Goal: Download file/media

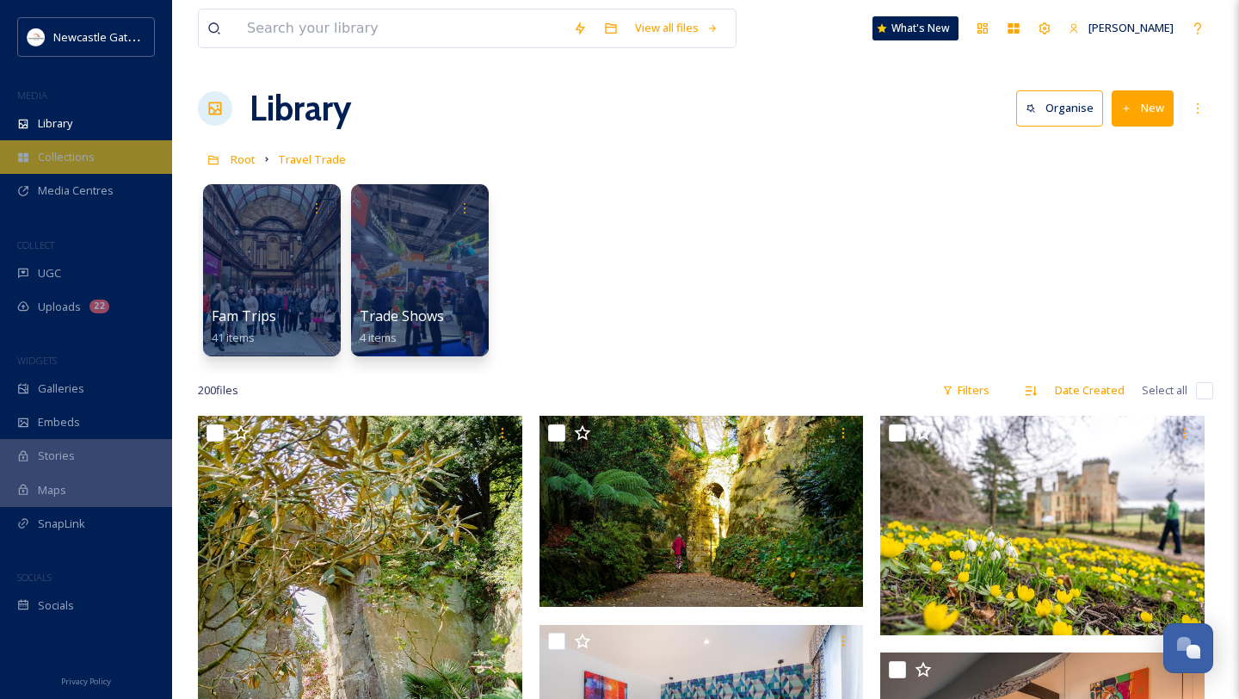
click at [76, 160] on span "Collections" at bounding box center [66, 157] width 57 height 16
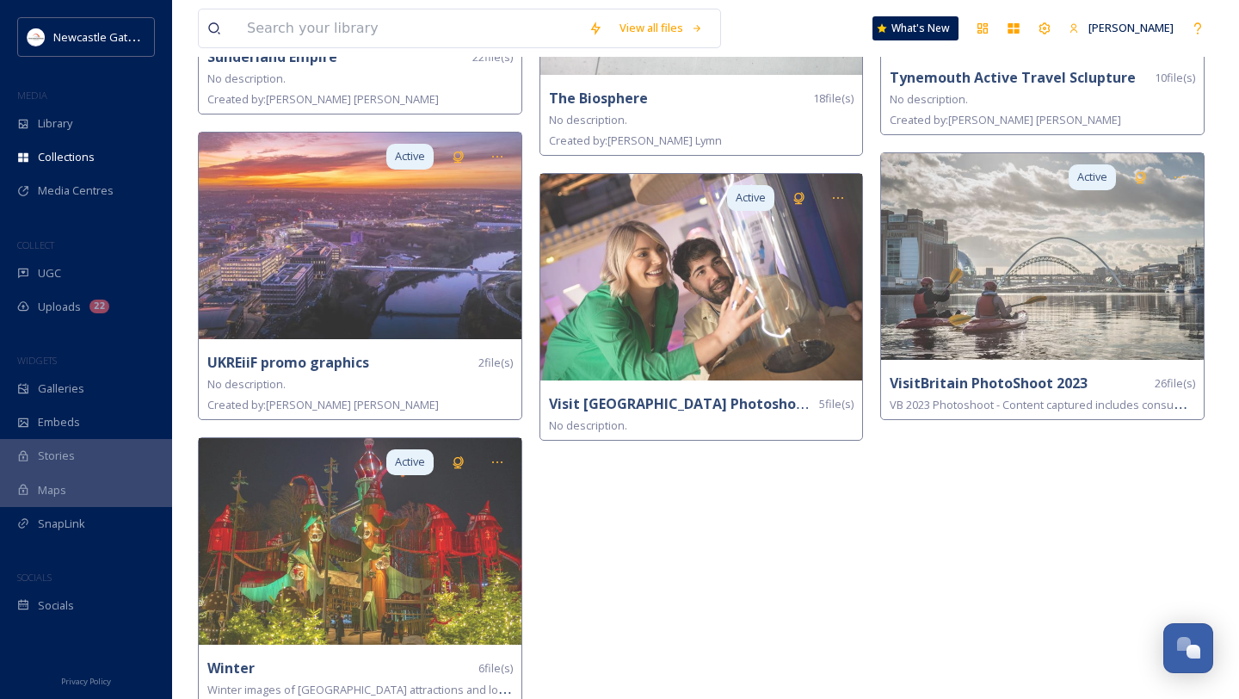
scroll to position [3683, 0]
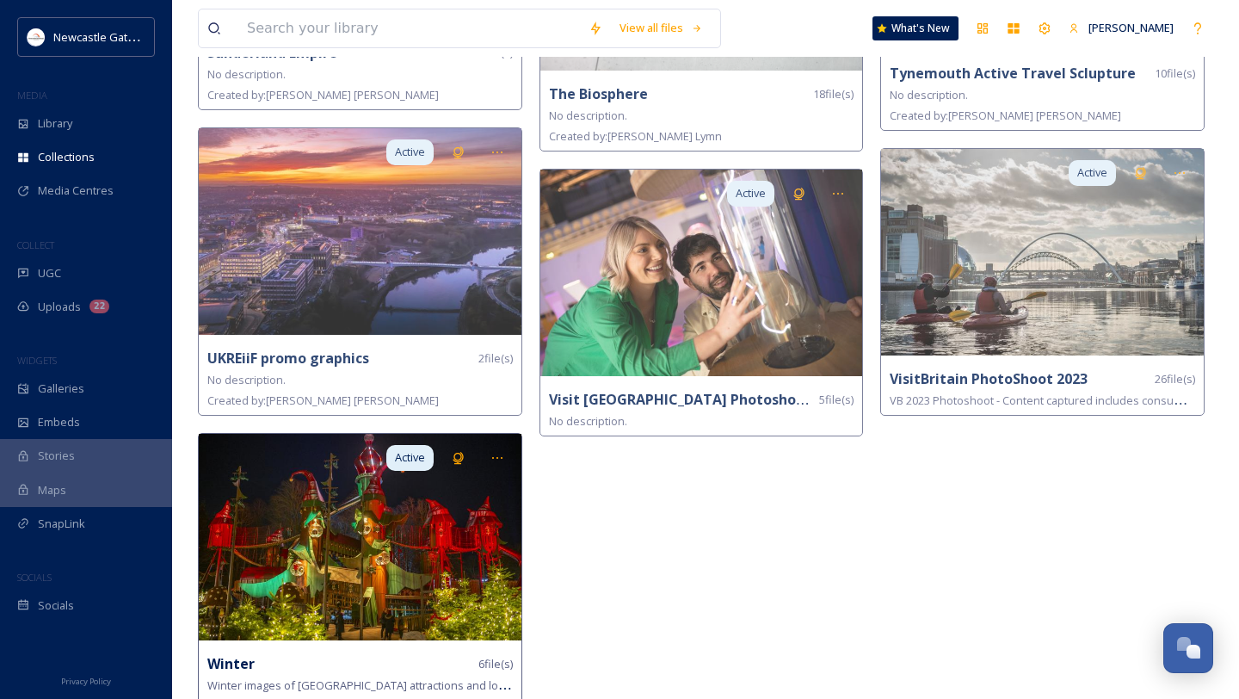
click at [372, 559] on img at bounding box center [360, 537] width 323 height 207
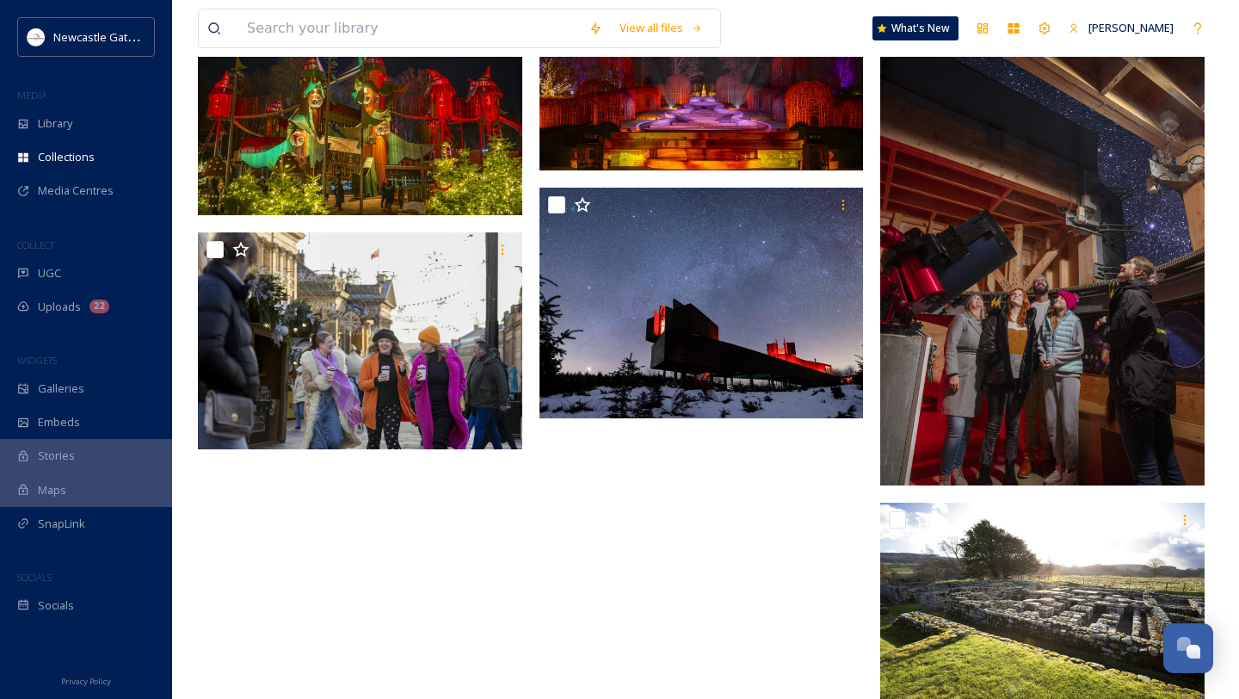
scroll to position [310, 0]
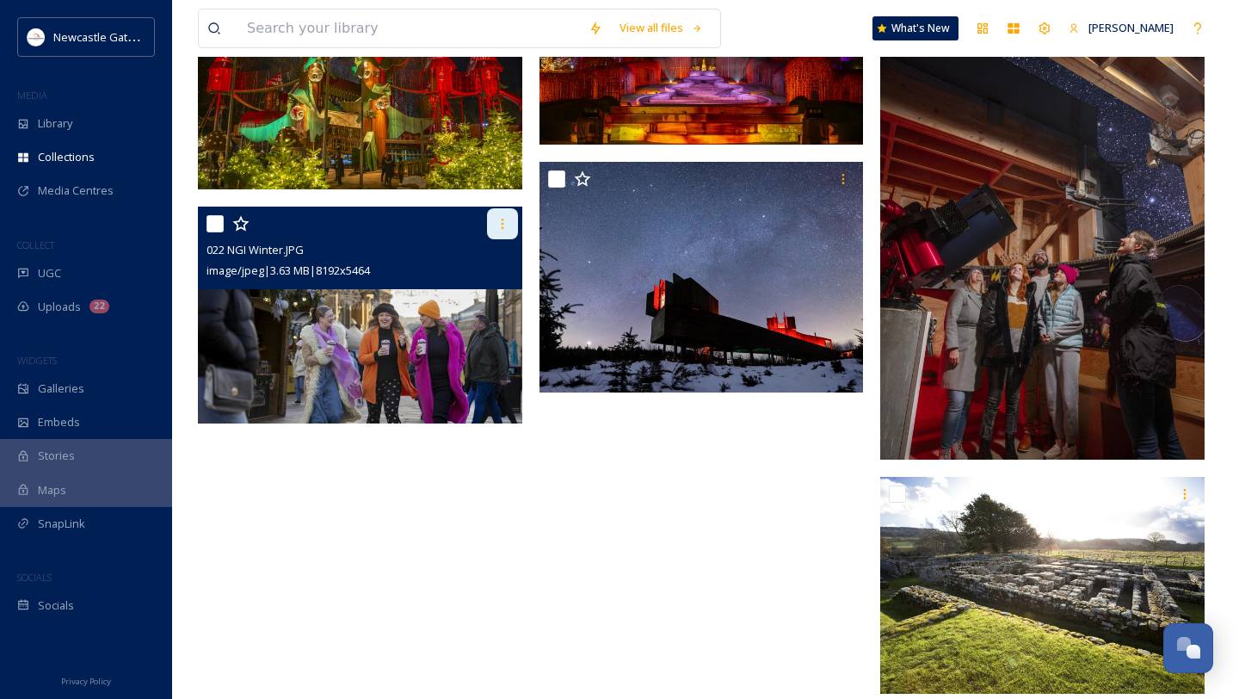
click at [498, 223] on icon at bounding box center [503, 224] width 14 height 14
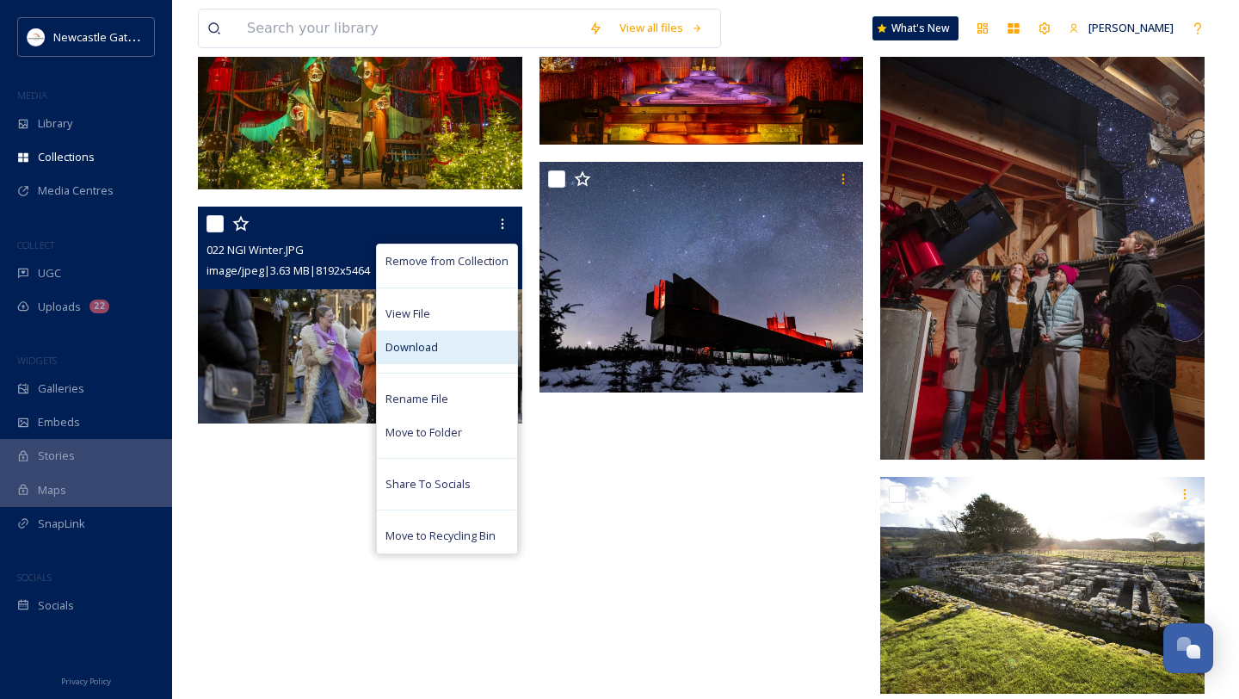
click at [411, 345] on span "Download" at bounding box center [412, 347] width 52 height 16
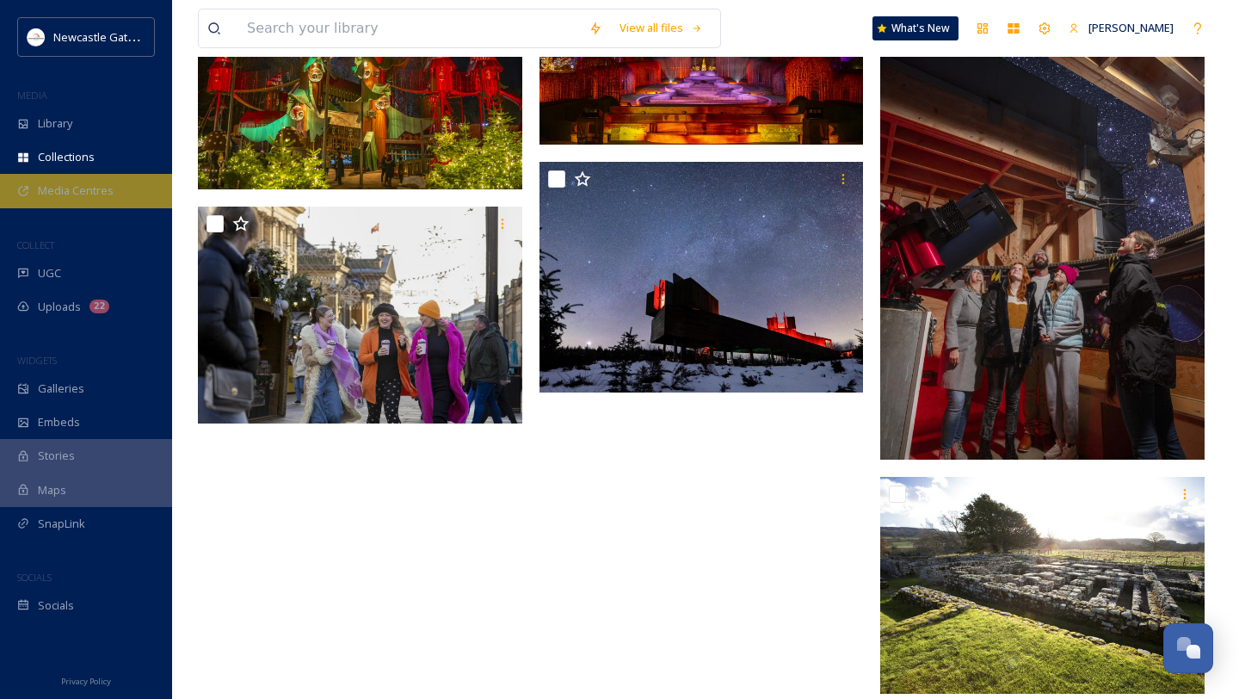
click at [90, 187] on span "Media Centres" at bounding box center [76, 190] width 76 height 16
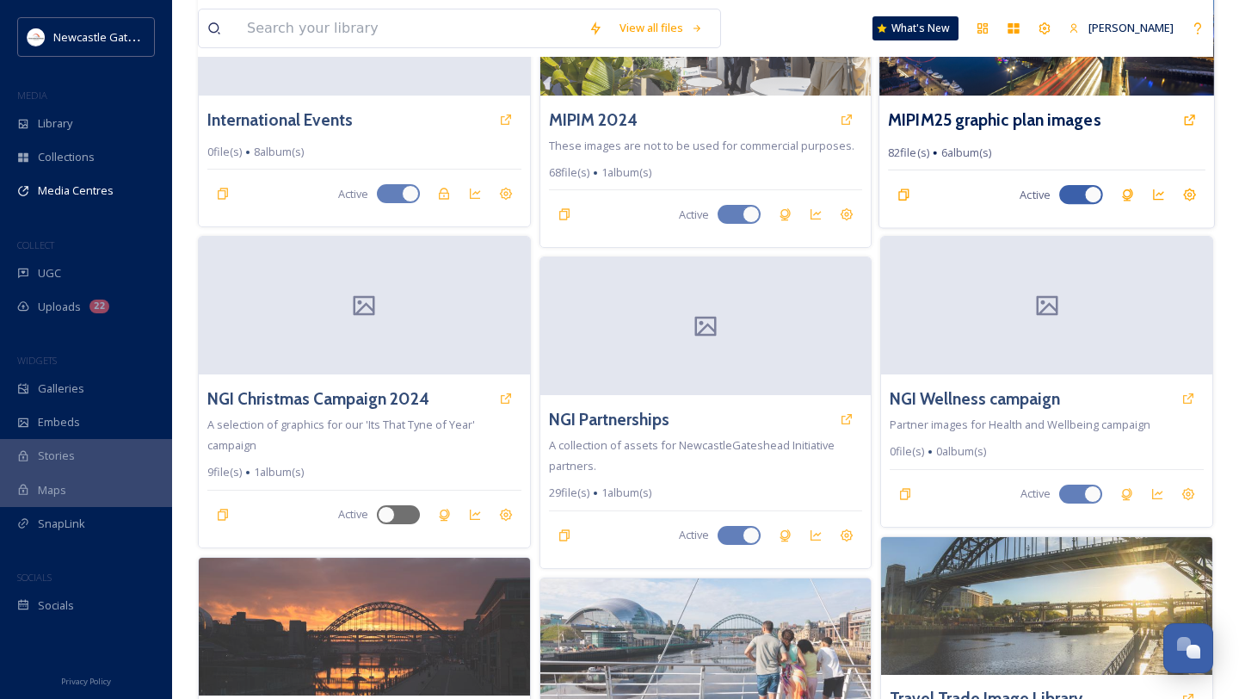
scroll to position [516, 0]
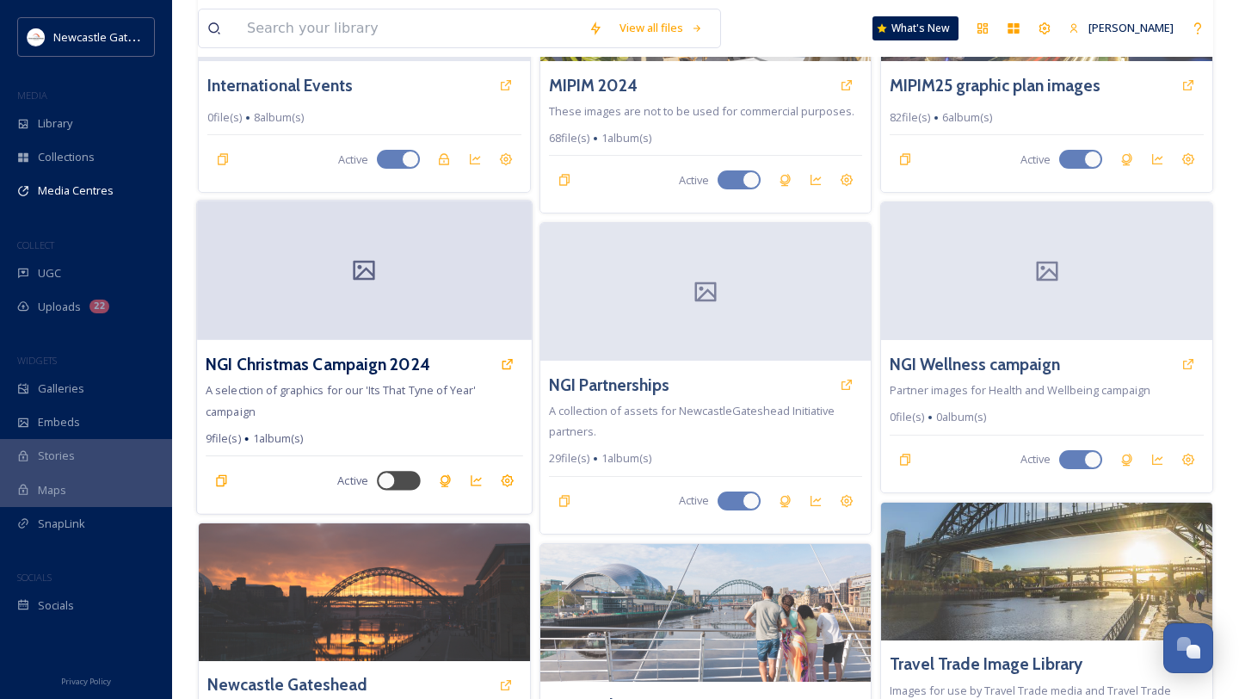
click at [392, 306] on div at bounding box center [364, 270] width 335 height 139
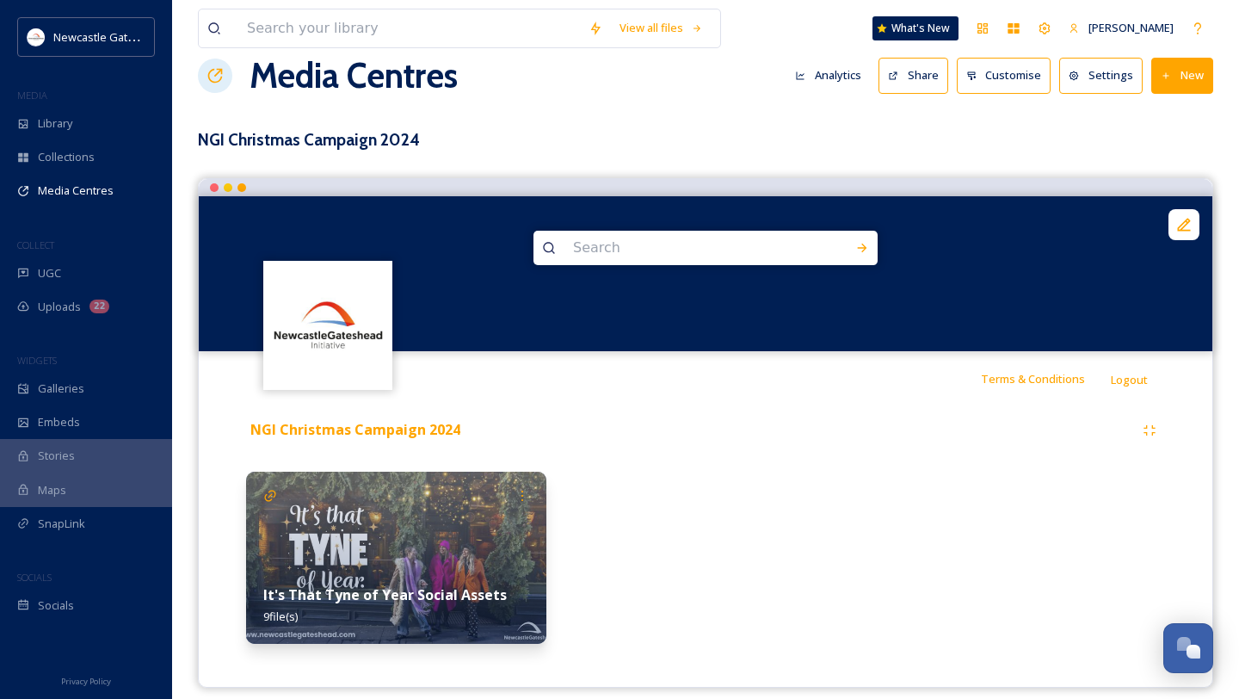
scroll to position [34, 0]
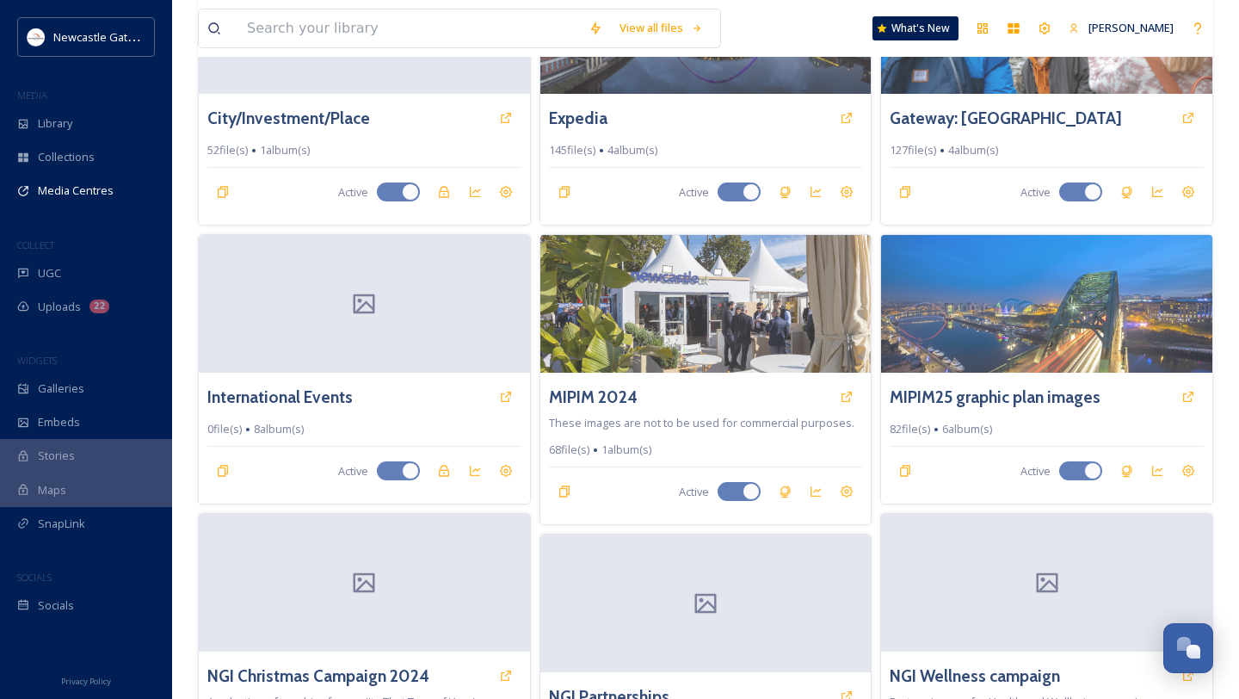
scroll to position [90, 0]
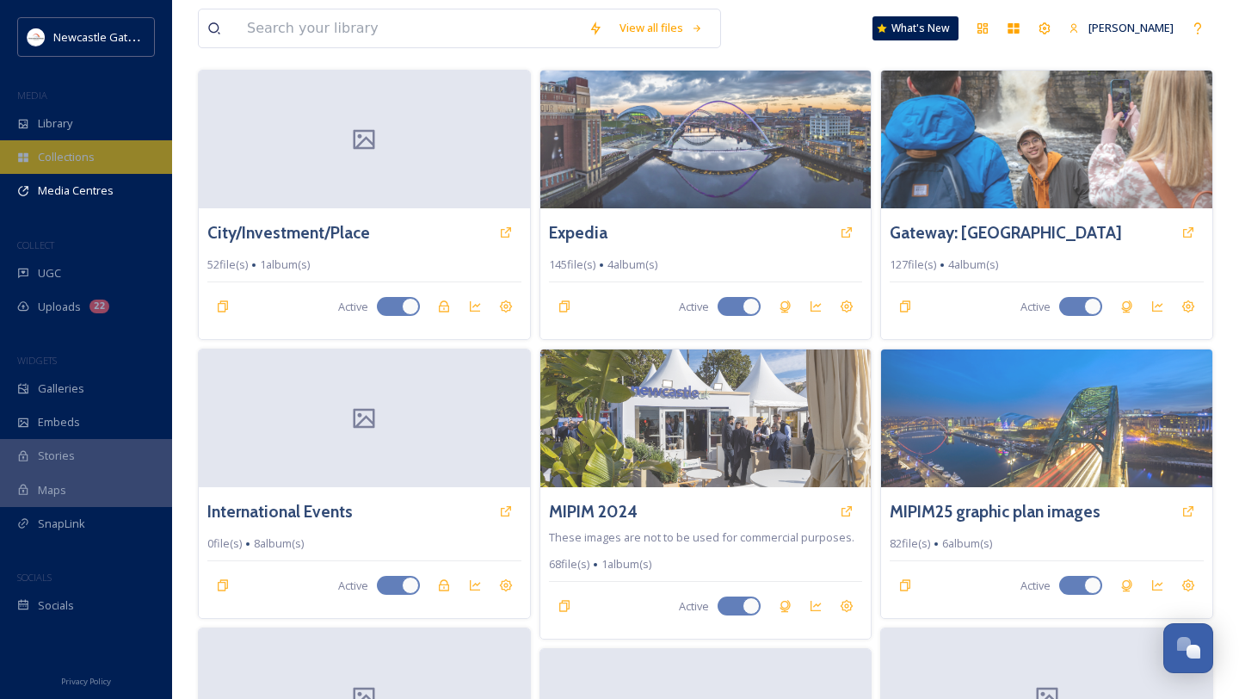
click at [43, 163] on span "Collections" at bounding box center [66, 157] width 57 height 16
click at [56, 156] on span "Collections" at bounding box center [66, 157] width 57 height 16
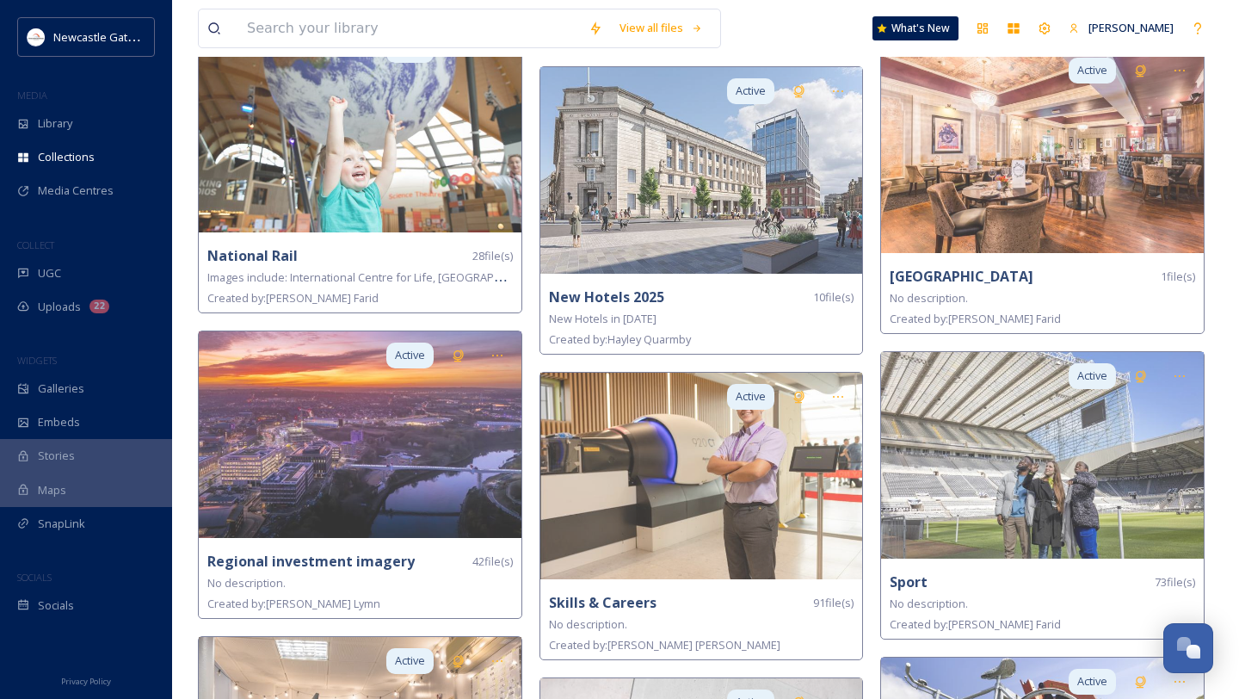
scroll to position [2830, 0]
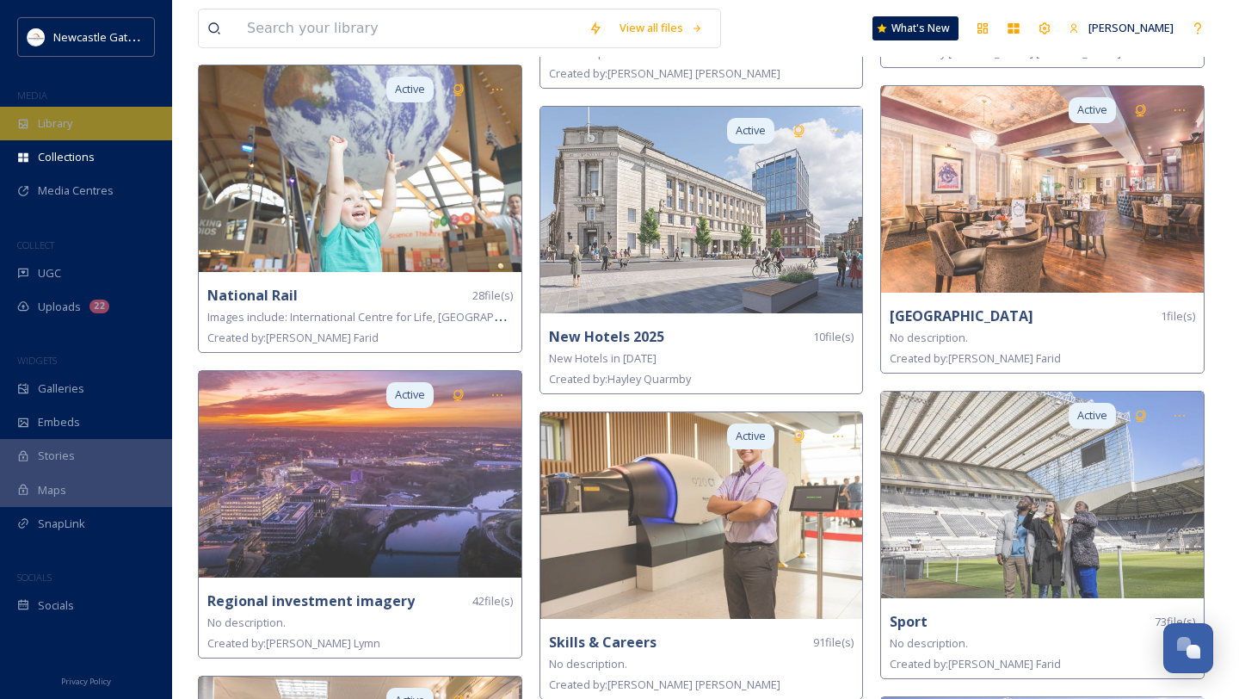
click at [98, 131] on div "Library" at bounding box center [86, 124] width 172 height 34
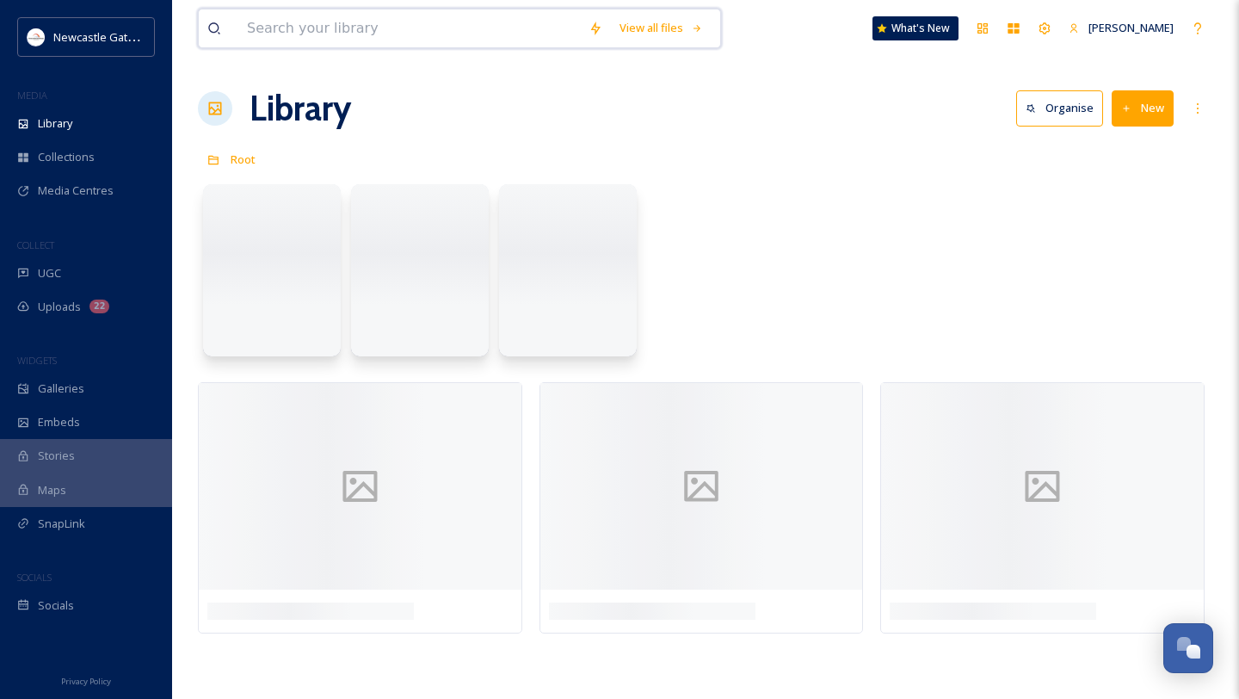
click at [405, 34] on input at bounding box center [409, 28] width 342 height 38
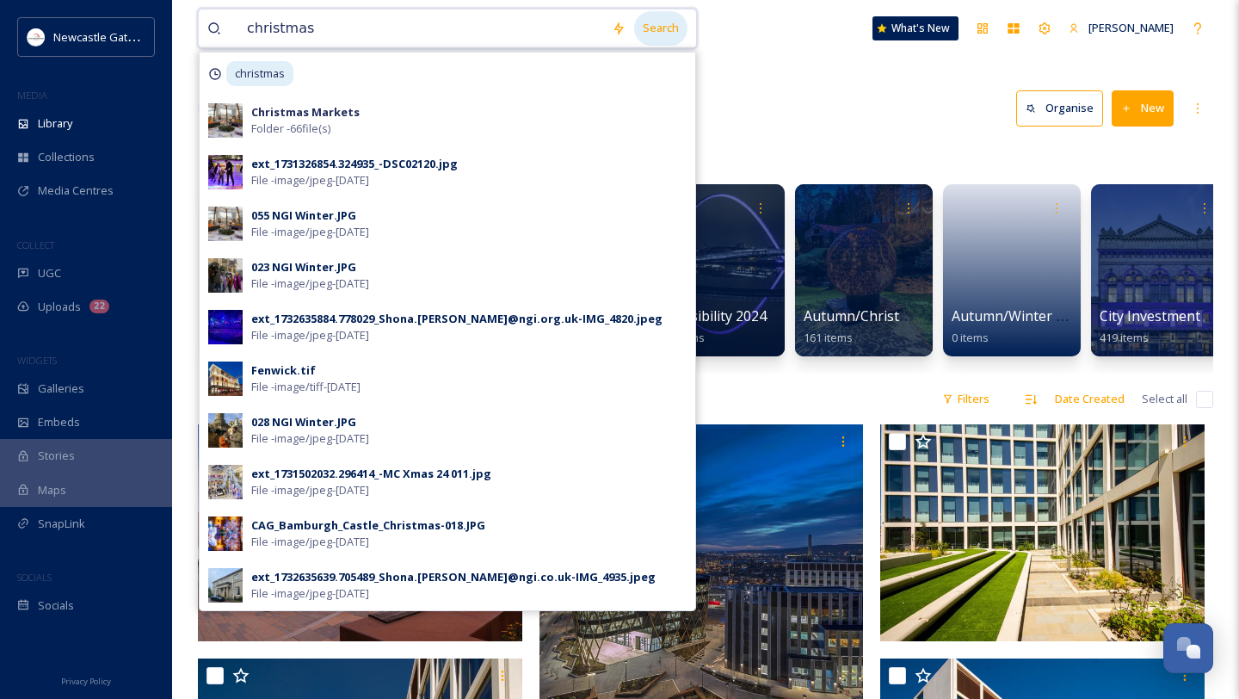
type input "christmas"
click at [683, 32] on div "Search" at bounding box center [660, 28] width 53 height 34
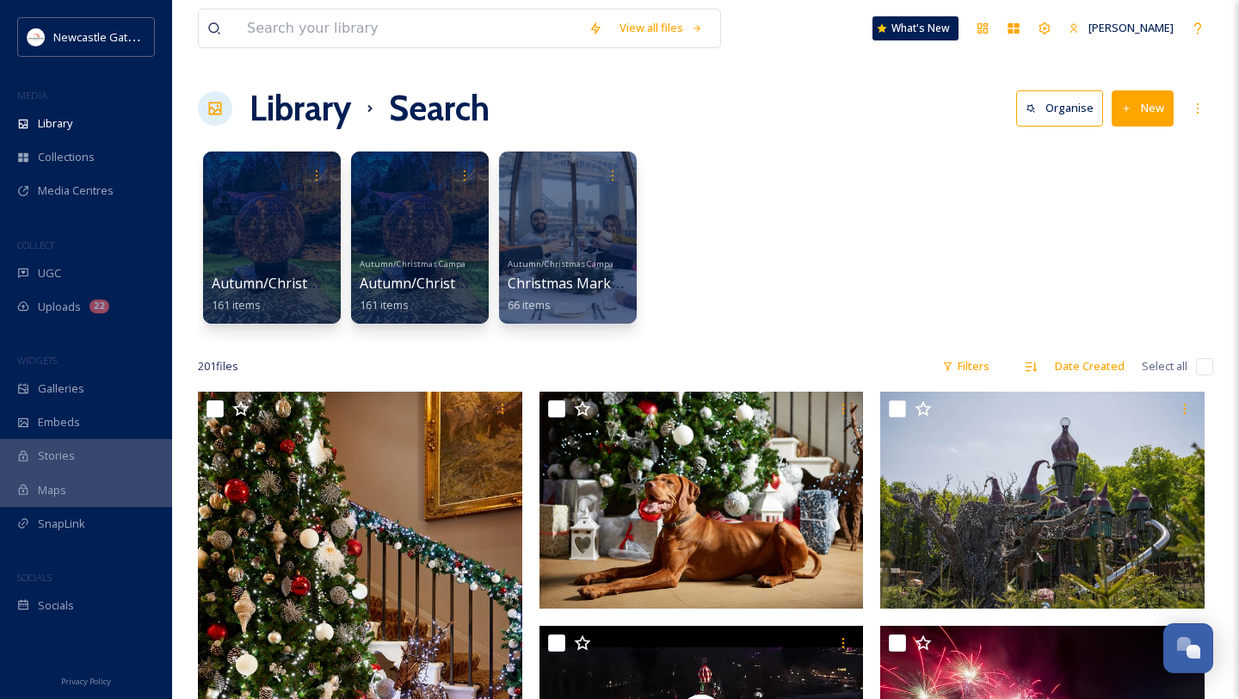
click at [820, 155] on div "Autumn/Christmas Campaign 25 161 items Autumn/Christmas Campaign 25 Autumn/Chri…" at bounding box center [705, 242] width 1015 height 198
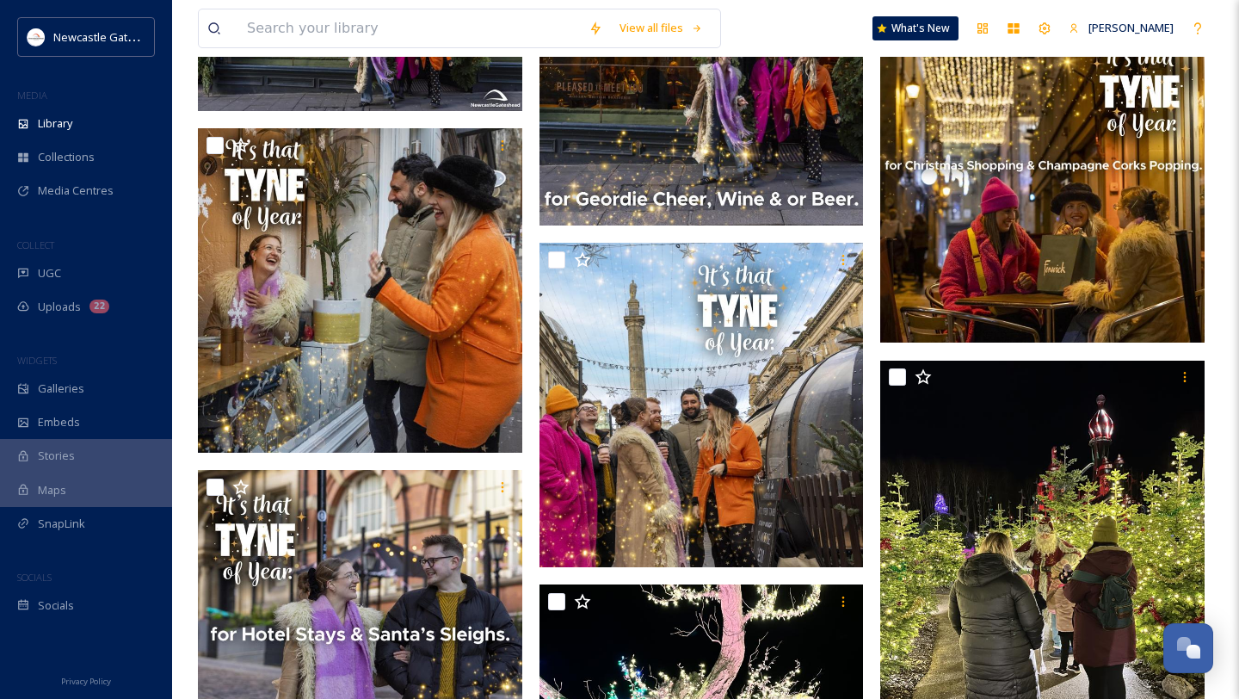
scroll to position [2616, 0]
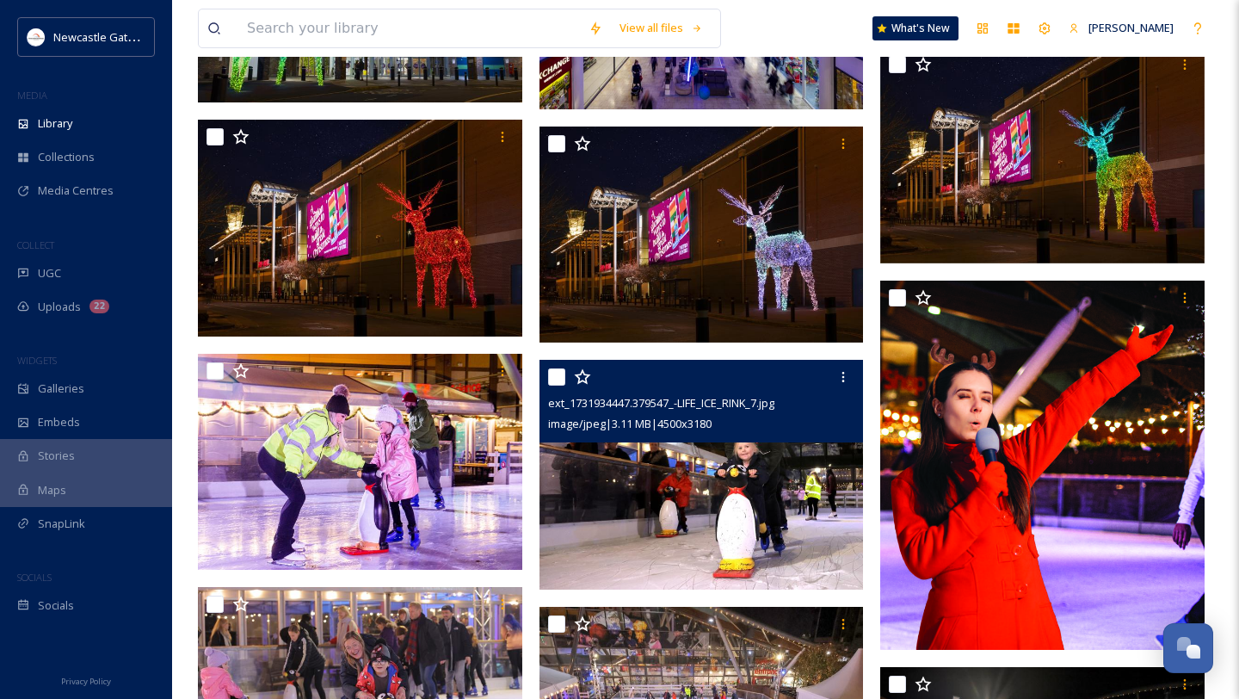
scroll to position [7745, 0]
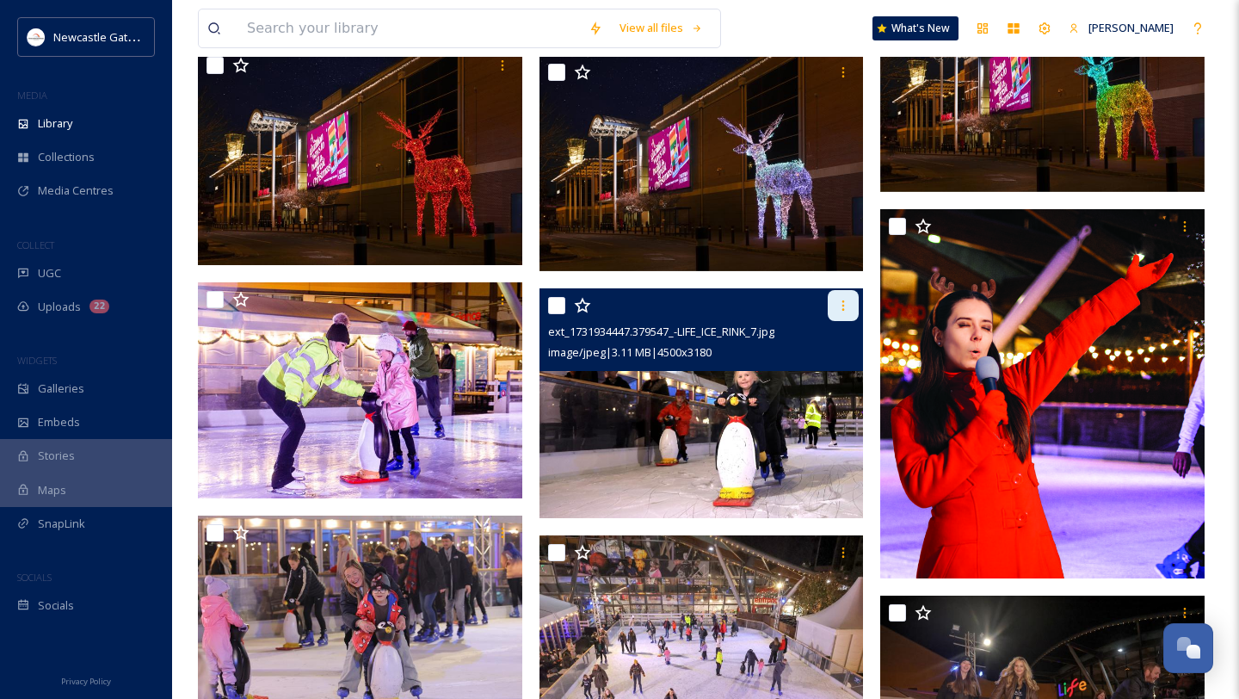
click at [843, 305] on icon at bounding box center [844, 305] width 3 height 10
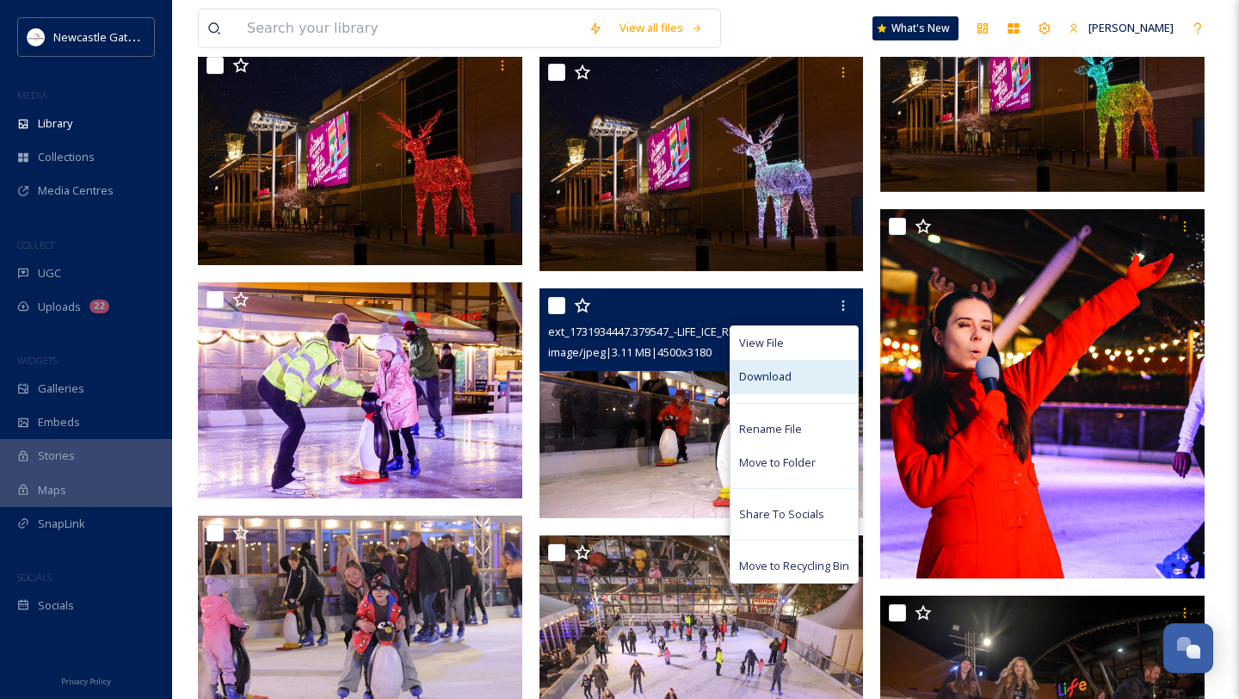
click at [785, 376] on span "Download" at bounding box center [765, 376] width 52 height 16
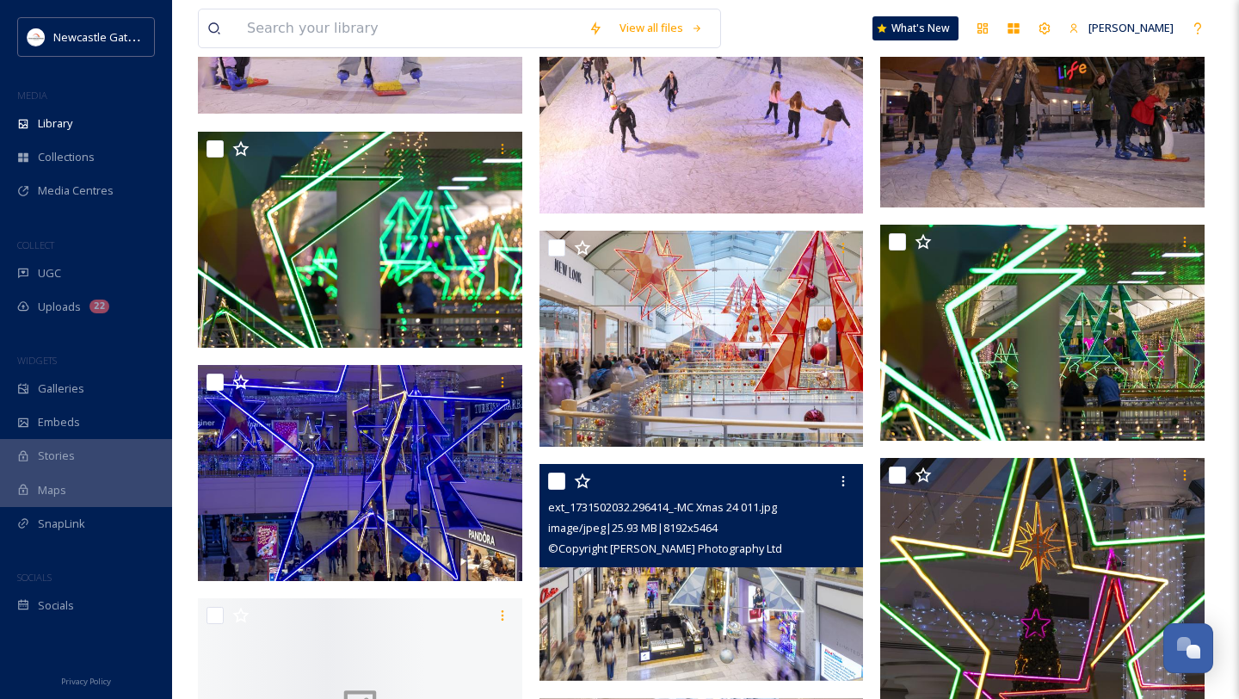
scroll to position [8330, 0]
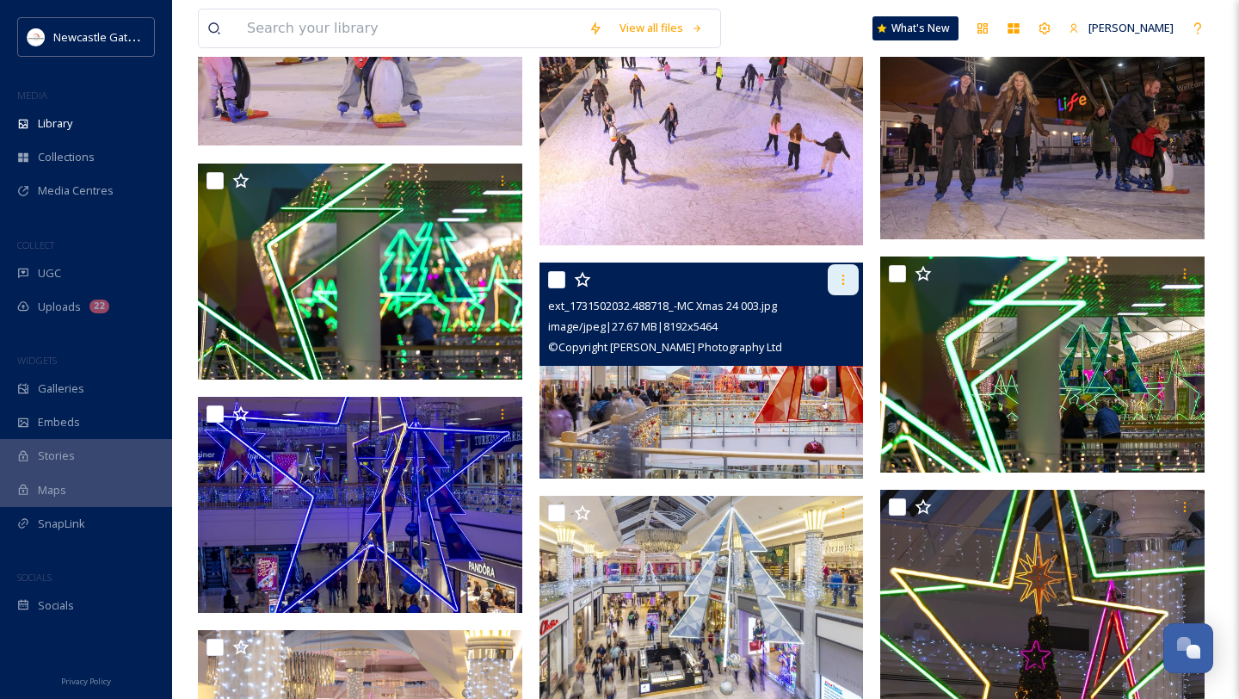
click at [837, 285] on icon at bounding box center [843, 280] width 14 height 14
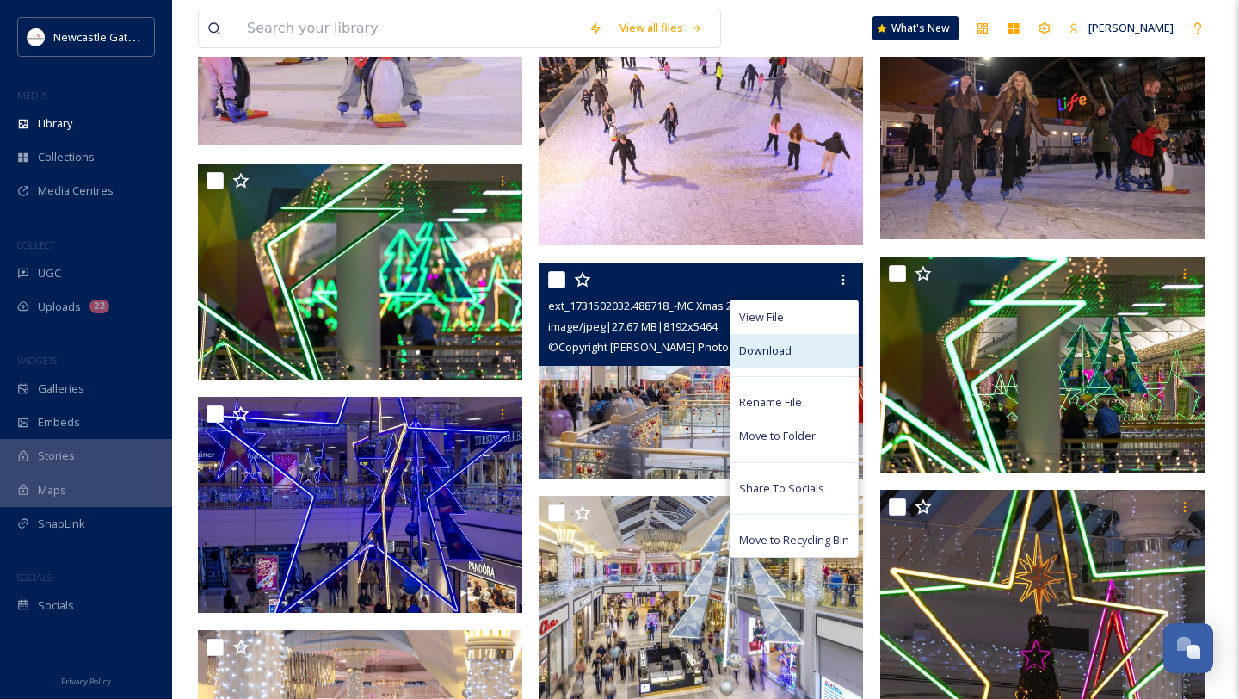
click at [795, 353] on div "Download" at bounding box center [794, 351] width 127 height 34
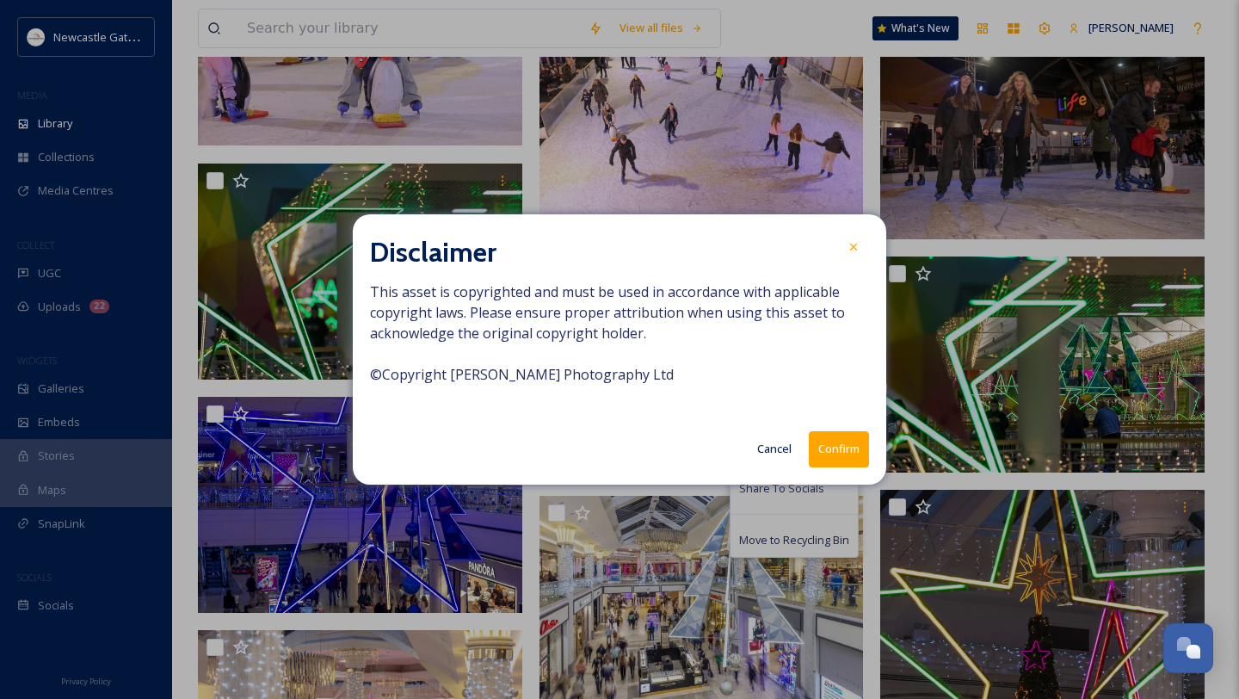
click at [832, 456] on button "Confirm" at bounding box center [839, 448] width 60 height 35
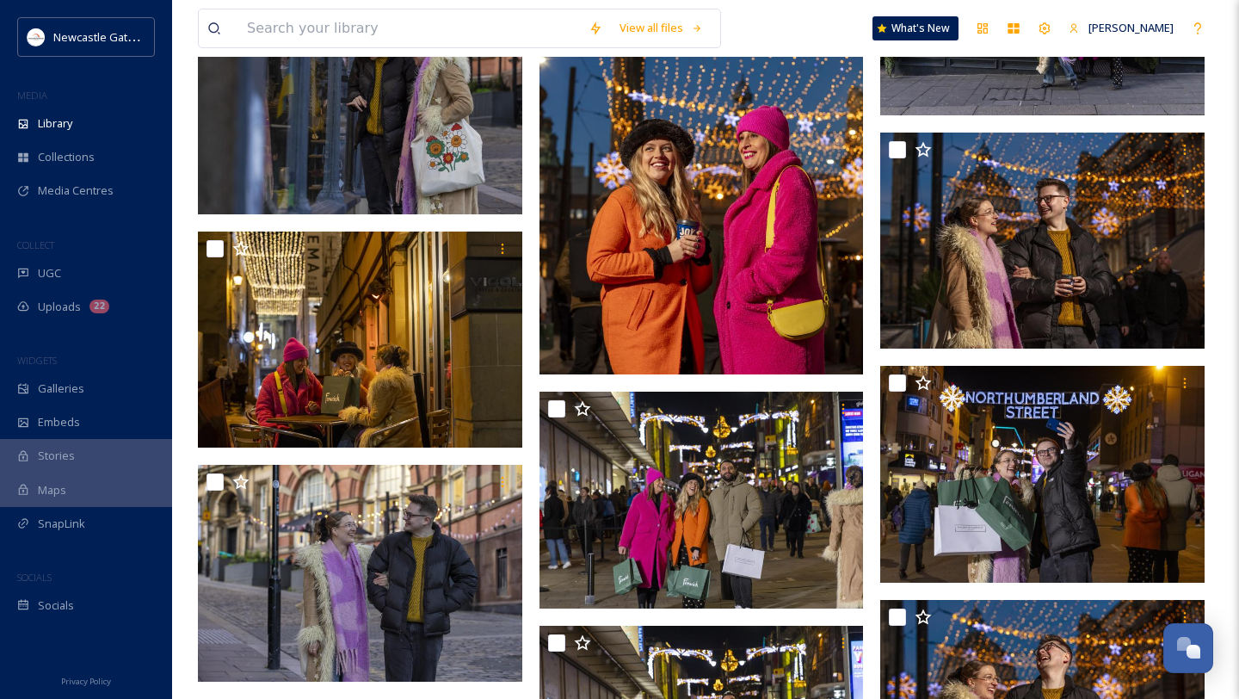
scroll to position [12048, 0]
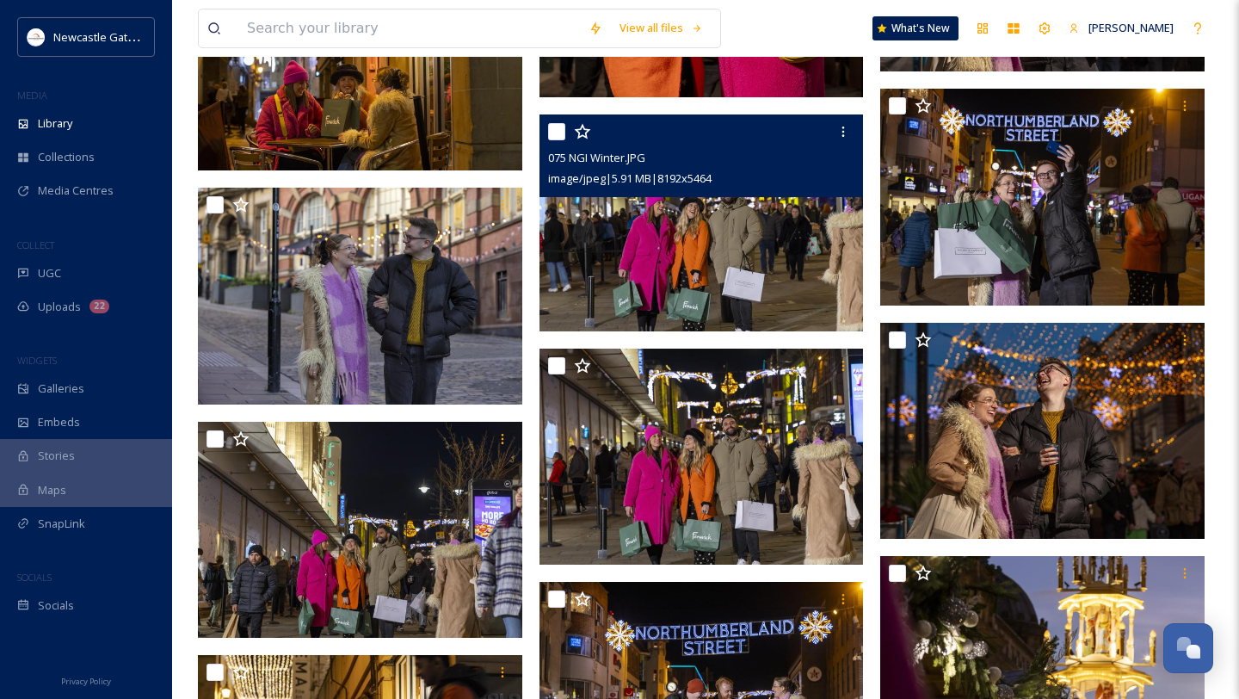
click at [812, 263] on img at bounding box center [702, 222] width 324 height 217
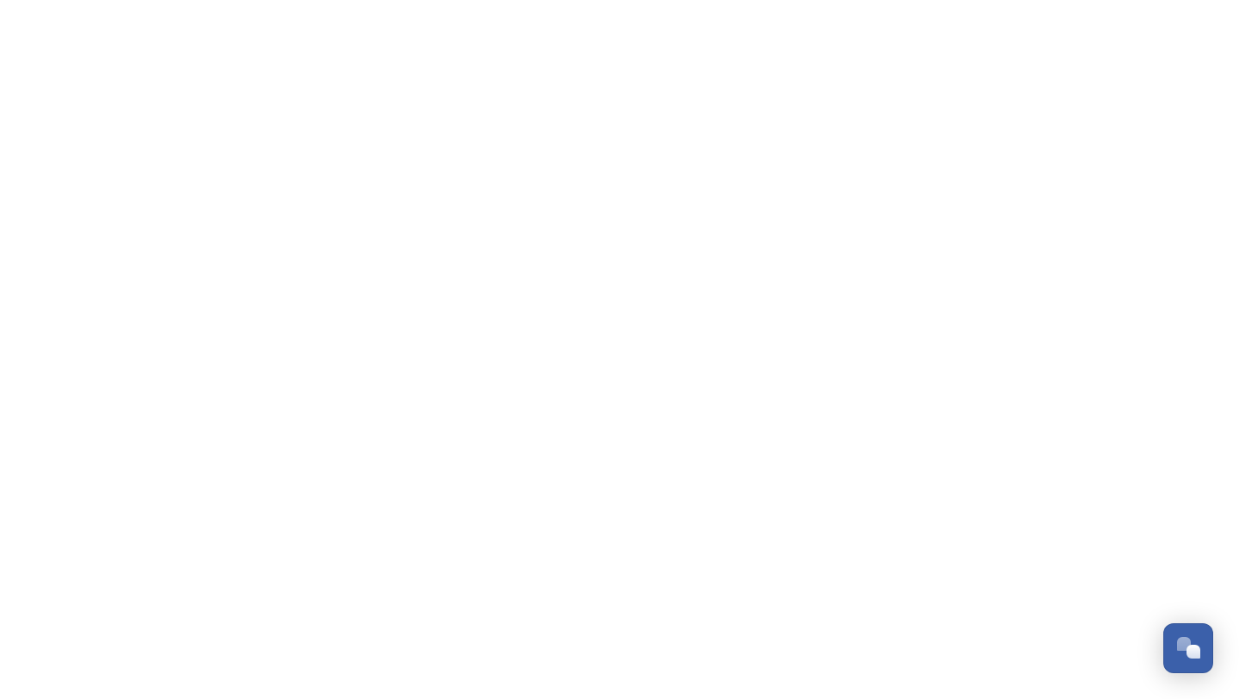
scroll to position [581, 0]
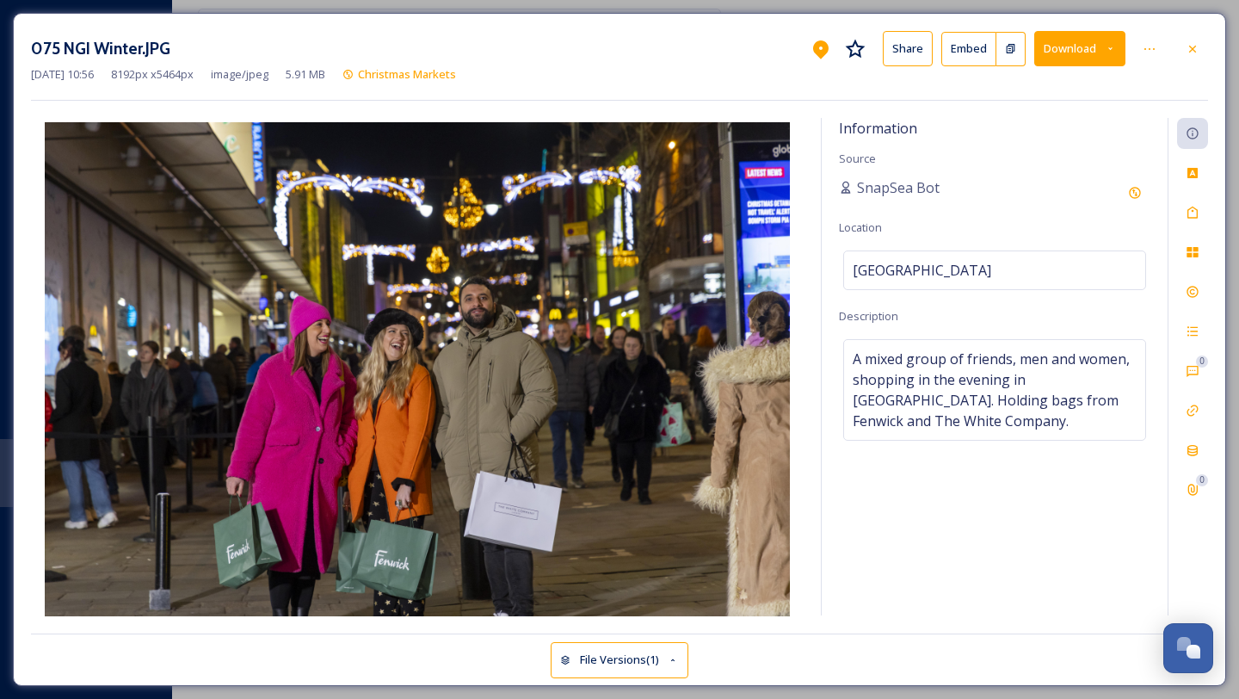
click at [929, 575] on div "Information Source SnapSea Bot Location [GEOGRAPHIC_DATA] Description A mixed g…" at bounding box center [995, 366] width 346 height 497
drag, startPoint x: 448, startPoint y: 342, endPoint x: 485, endPoint y: 372, distance: 47.0
click at [0, 0] on div "075 NGI Winter.JPG Share Embed Download [DATE] 10:56 8192 px x 5464 px image/jp…" at bounding box center [619, 349] width 1239 height 699
